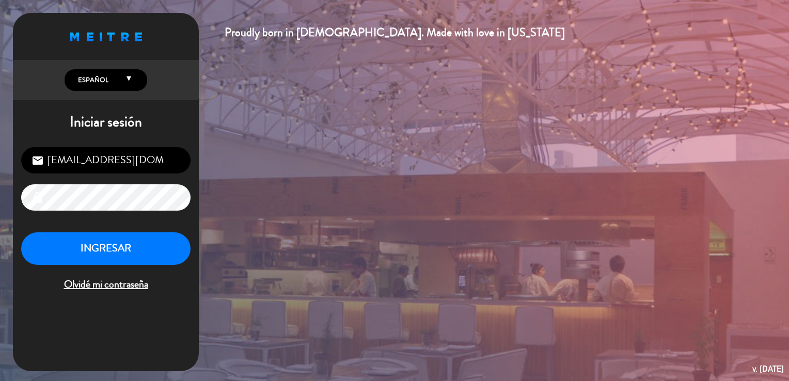
click at [100, 259] on button "INGRESAR" at bounding box center [105, 248] width 169 height 33
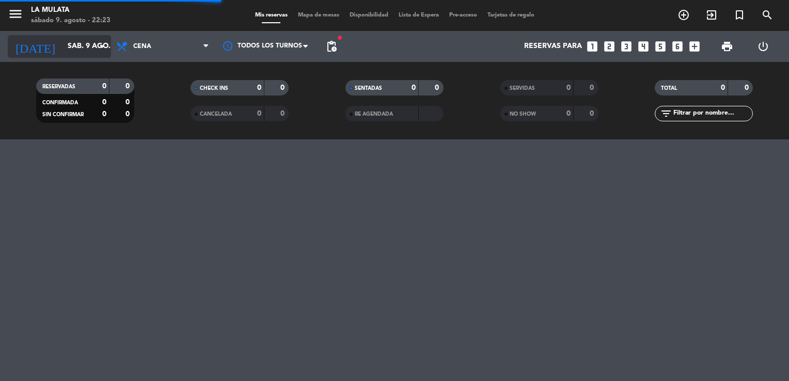
click at [89, 49] on input "sáb. 9 ago." at bounding box center [111, 46] width 98 height 19
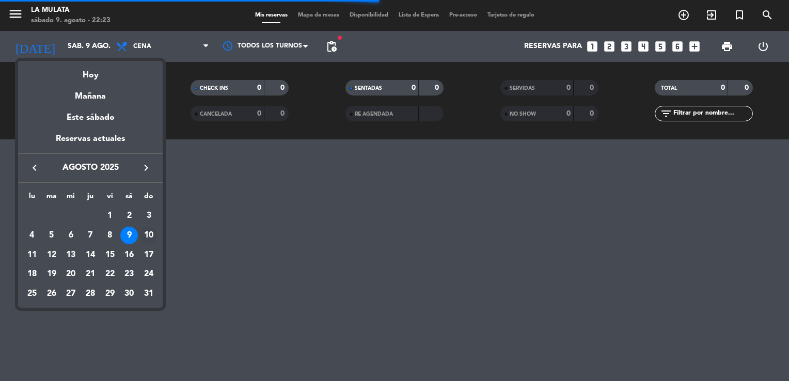
click at [147, 235] on div "10" at bounding box center [149, 236] width 18 height 18
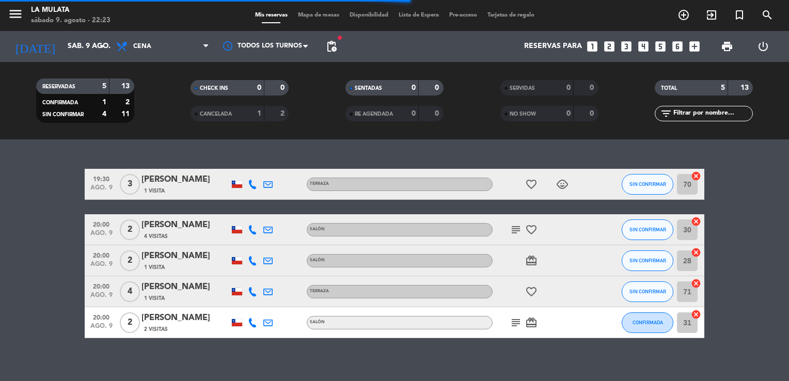
type input "dom. 10 ago."
click at [135, 49] on span "Cena" at bounding box center [142, 46] width 18 height 7
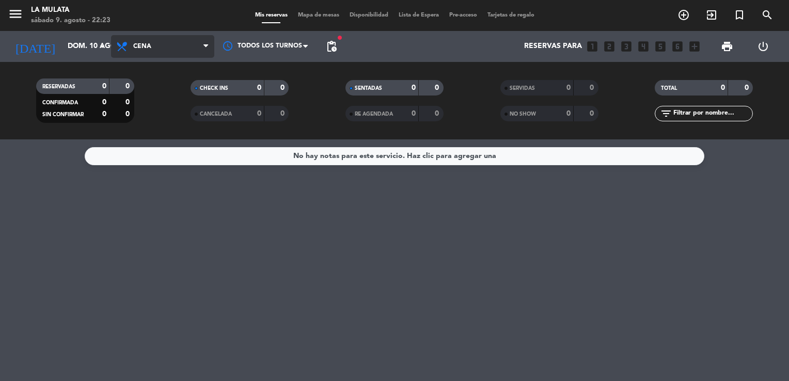
drag, startPoint x: 145, startPoint y: 49, endPoint x: 142, endPoint y: 61, distance: 12.7
click at [145, 49] on span "Cena" at bounding box center [142, 46] width 18 height 7
click at [141, 90] on div "menu La Mulata sábado 9. agosto - 22:23 Mis reservas Mapa de mesas Disponibilid…" at bounding box center [394, 69] width 789 height 139
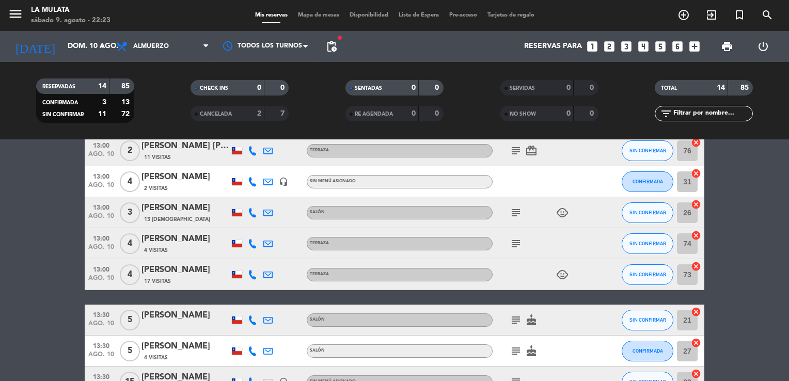
scroll to position [305, 0]
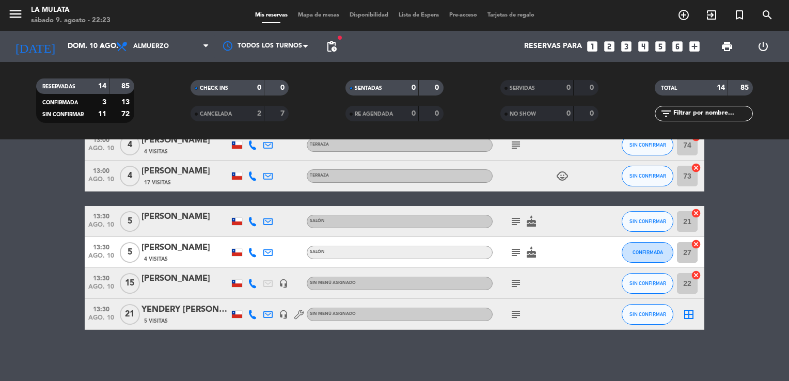
click at [160, 283] on div "[PERSON_NAME]" at bounding box center [185, 278] width 88 height 13
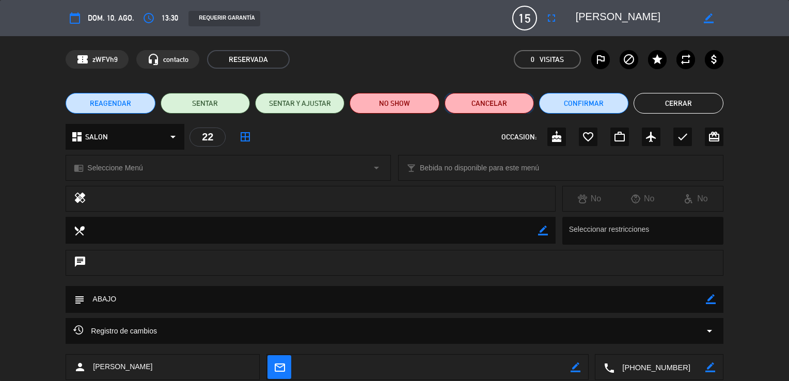
click at [510, 104] on button "Cancelar" at bounding box center [488, 103] width 89 height 21
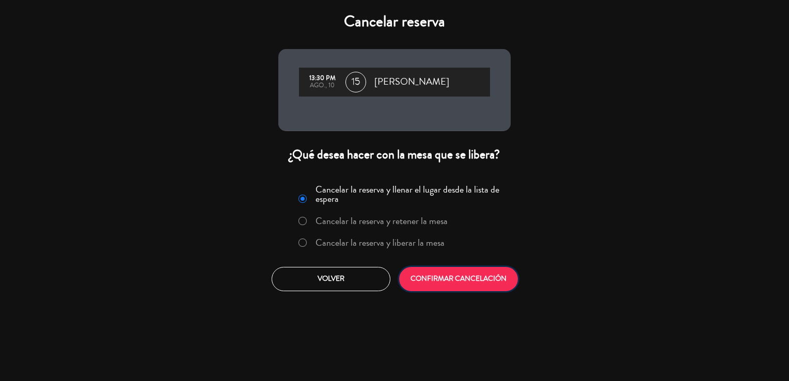
click at [438, 283] on button "CONFIRMAR CANCELACIÓN" at bounding box center [458, 279] width 119 height 24
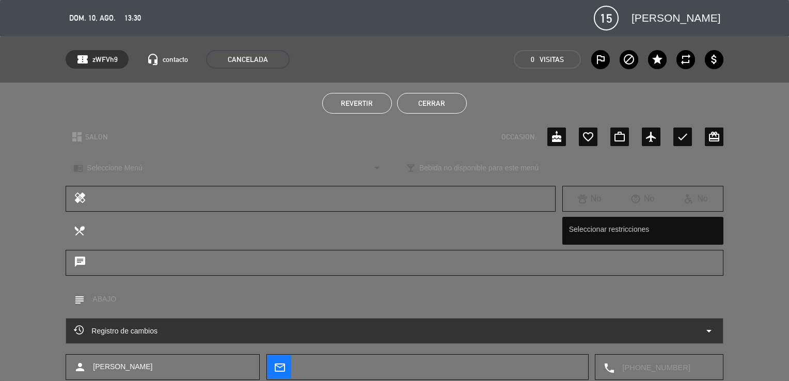
click at [422, 102] on button "Cerrar" at bounding box center [432, 103] width 70 height 21
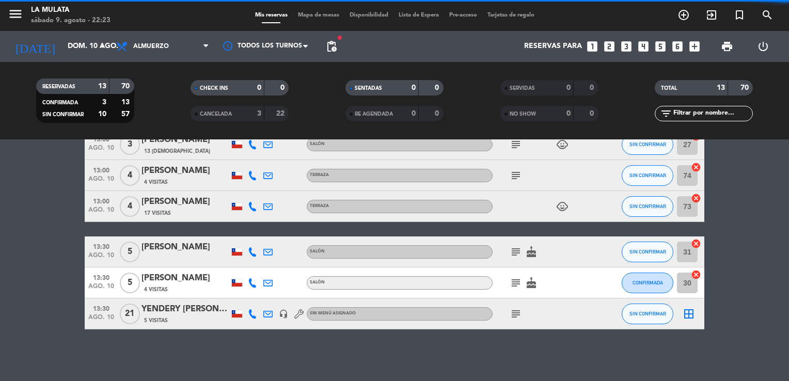
scroll to position [274, 0]
